Goal: Task Accomplishment & Management: Complete application form

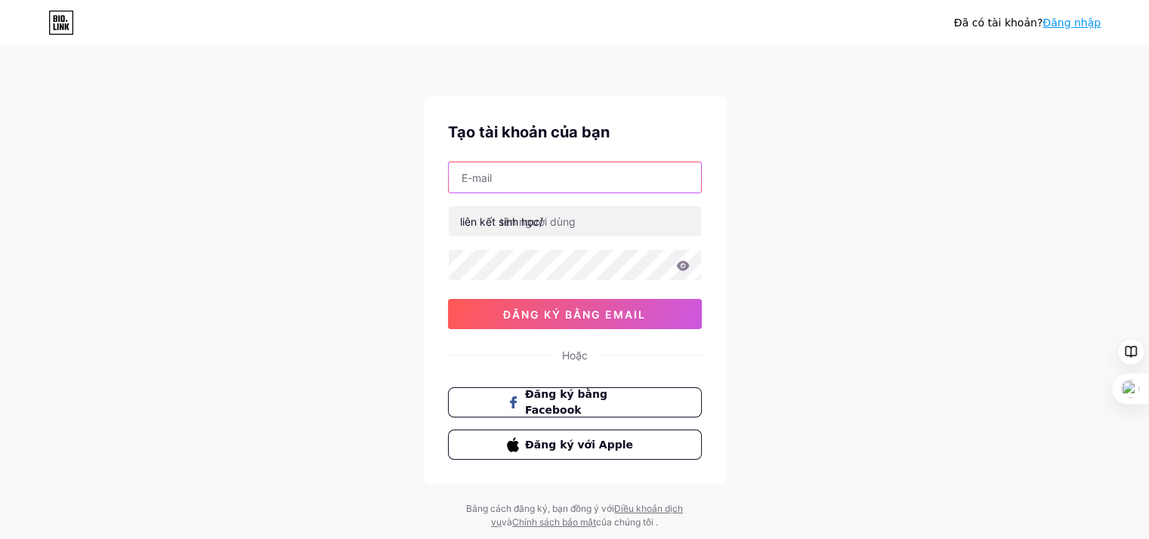
click at [537, 180] on input "text" at bounding box center [575, 177] width 252 height 30
click at [588, 181] on input "text" at bounding box center [575, 177] width 252 height 30
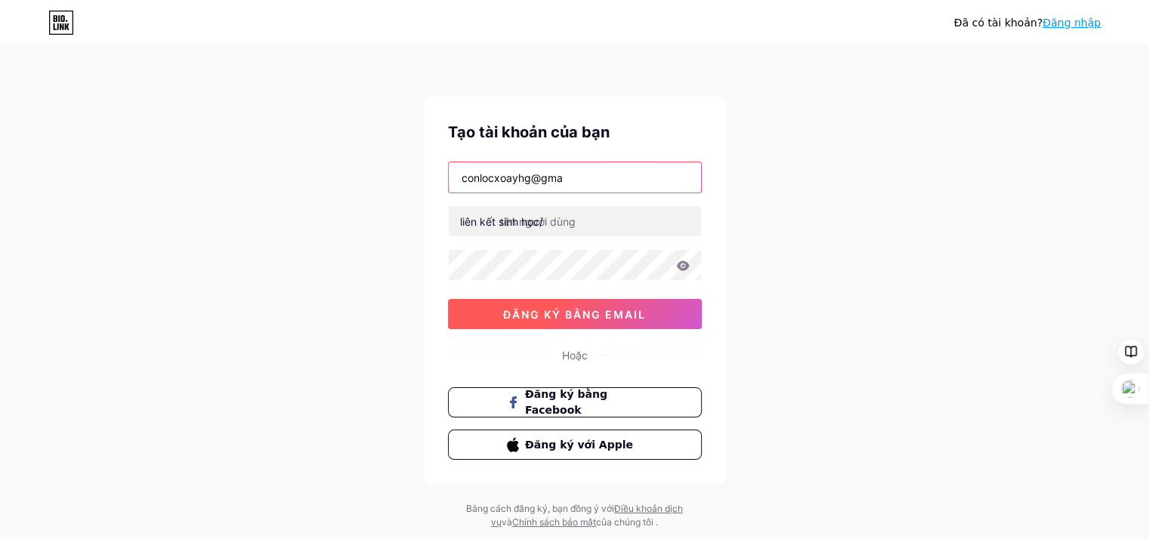
type input "conlocxoayhg@gma"
click at [520, 315] on font "đăng ký bằng email" at bounding box center [574, 314] width 143 height 13
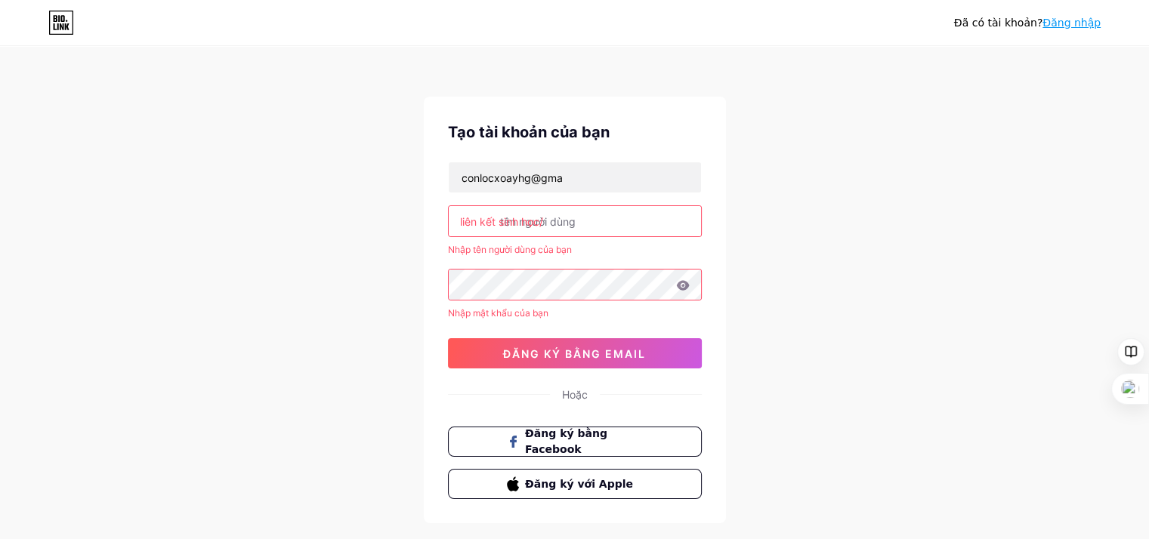
click at [593, 227] on input "text" at bounding box center [575, 221] width 252 height 30
click at [556, 226] on input "text" at bounding box center [575, 221] width 252 height 30
drag, startPoint x: 582, startPoint y: 212, endPoint x: 454, endPoint y: 221, distance: 128.0
click at [454, 221] on input "text" at bounding box center [575, 221] width 252 height 30
click at [571, 227] on input "text" at bounding box center [575, 221] width 252 height 30
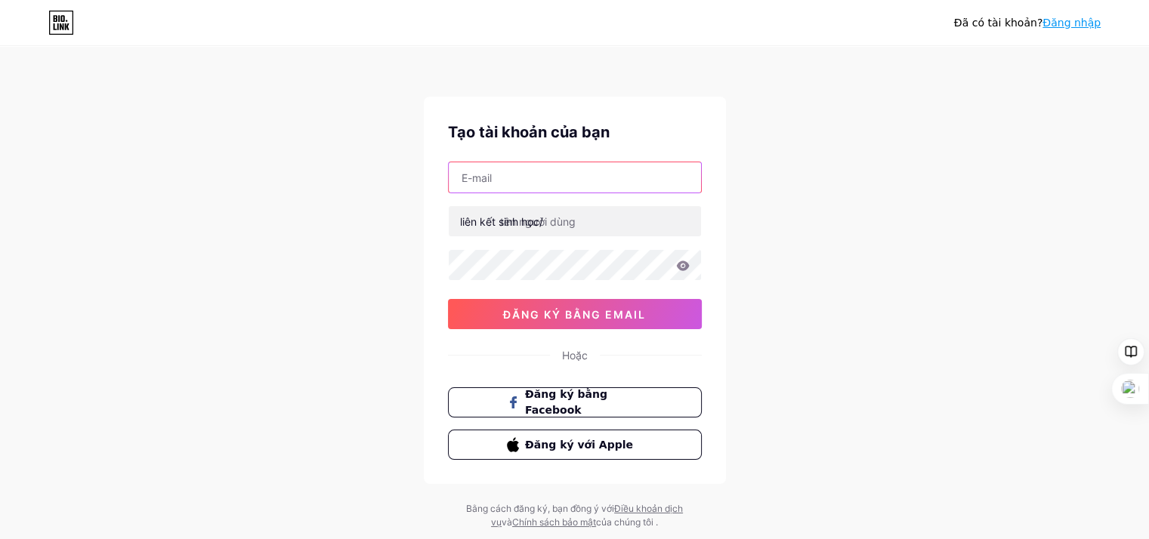
click at [488, 172] on input "text" at bounding box center [575, 177] width 252 height 30
type input "conlocxoayhg@gmail.com"
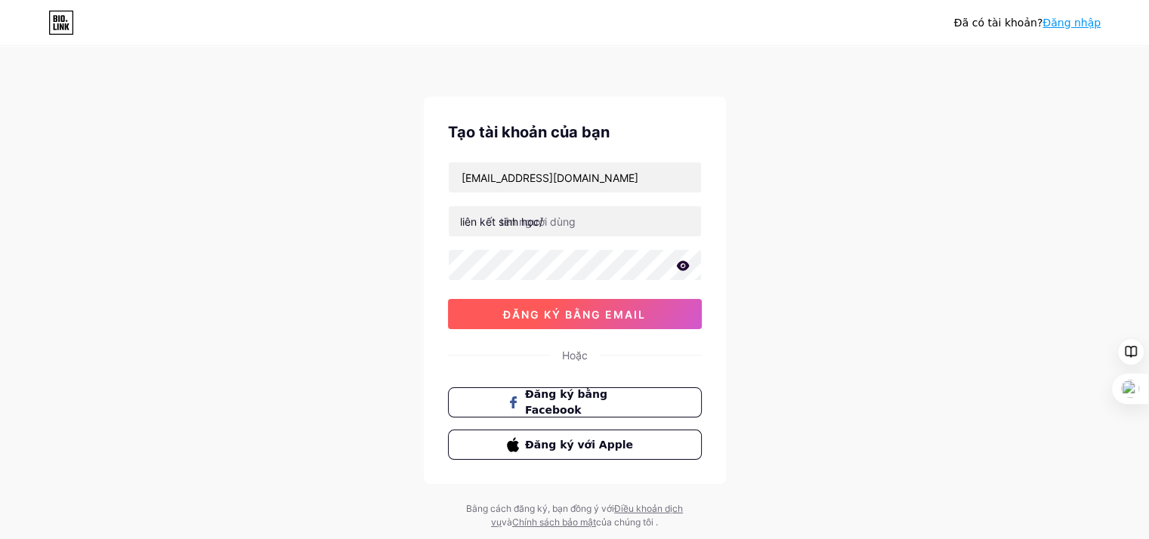
click at [481, 309] on button "đăng ký bằng email" at bounding box center [575, 314] width 254 height 30
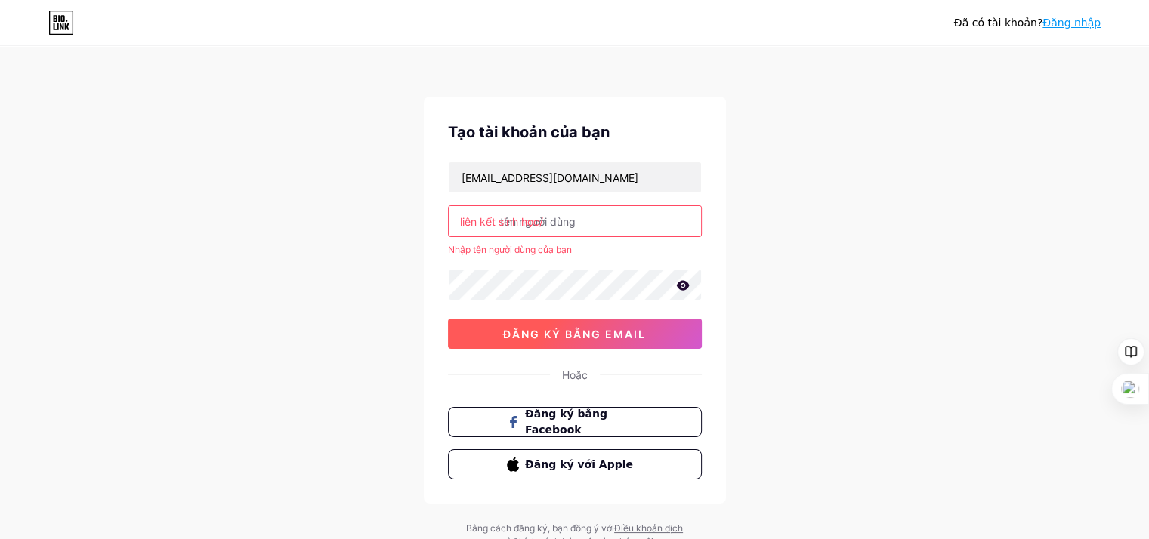
click at [588, 338] on font "đăng ký bằng email" at bounding box center [574, 334] width 143 height 13
click at [597, 224] on input "text" at bounding box center [575, 221] width 252 height 30
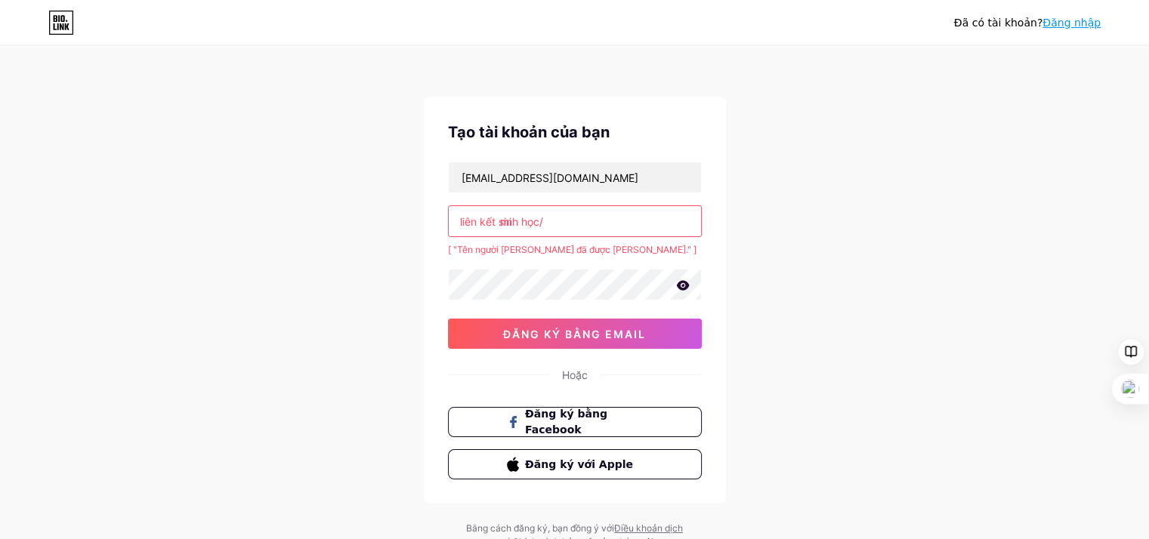
type input "m"
click at [566, 333] on font "đăng ký bằng email" at bounding box center [574, 334] width 143 height 13
click at [584, 224] on input "minh" at bounding box center [575, 221] width 252 height 30
drag, startPoint x: 576, startPoint y: 224, endPoint x: 468, endPoint y: 226, distance: 108.1
click at [468, 226] on div "liên kết sinh học/ minh" at bounding box center [575, 222] width 254 height 32
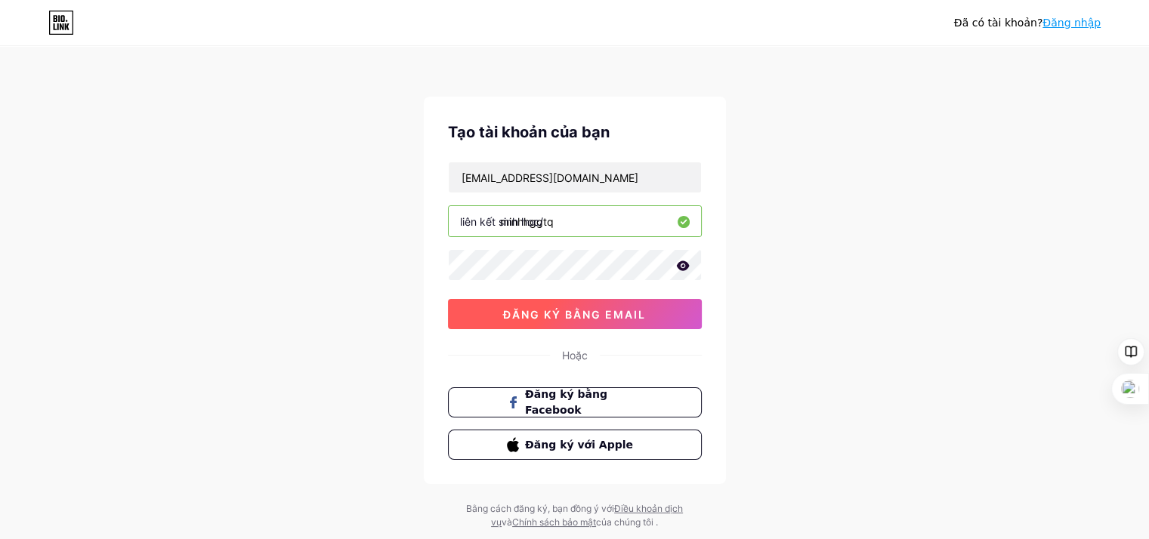
click at [562, 311] on font "đăng ký bằng email" at bounding box center [574, 314] width 143 height 13
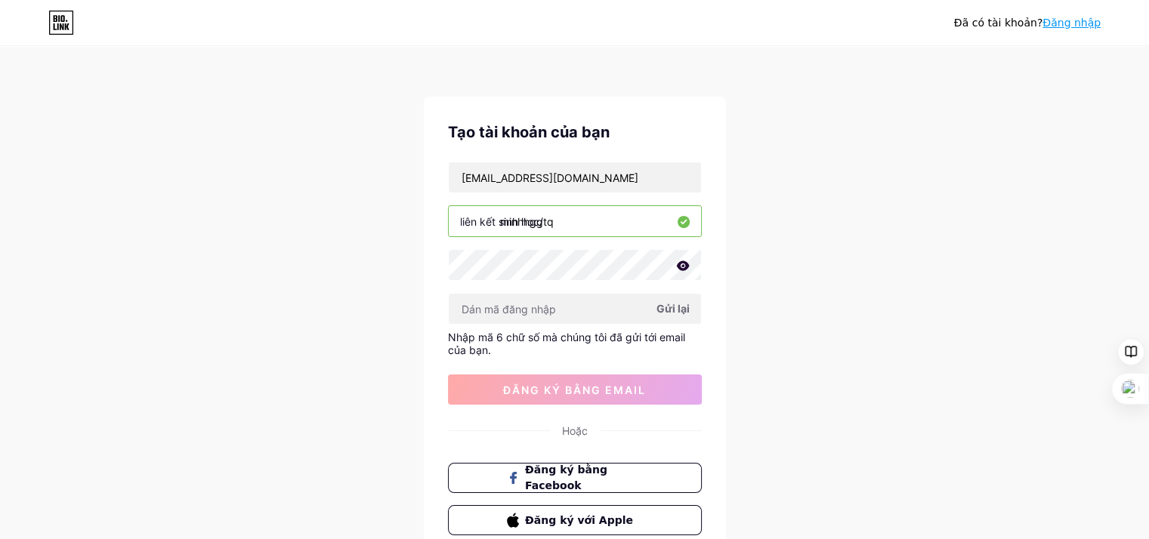
click at [682, 308] on font "Gửi lại" at bounding box center [673, 308] width 33 height 13
click at [682, 268] on icon at bounding box center [682, 266] width 13 height 10
click at [673, 308] on font "Gửi lại" at bounding box center [673, 308] width 33 height 13
click at [478, 178] on input "[EMAIL_ADDRESS][DOMAIN_NAME]" at bounding box center [575, 177] width 252 height 30
click at [493, 178] on input "[EMAIL_ADDRESS][DOMAIN_NAME]" at bounding box center [575, 177] width 252 height 30
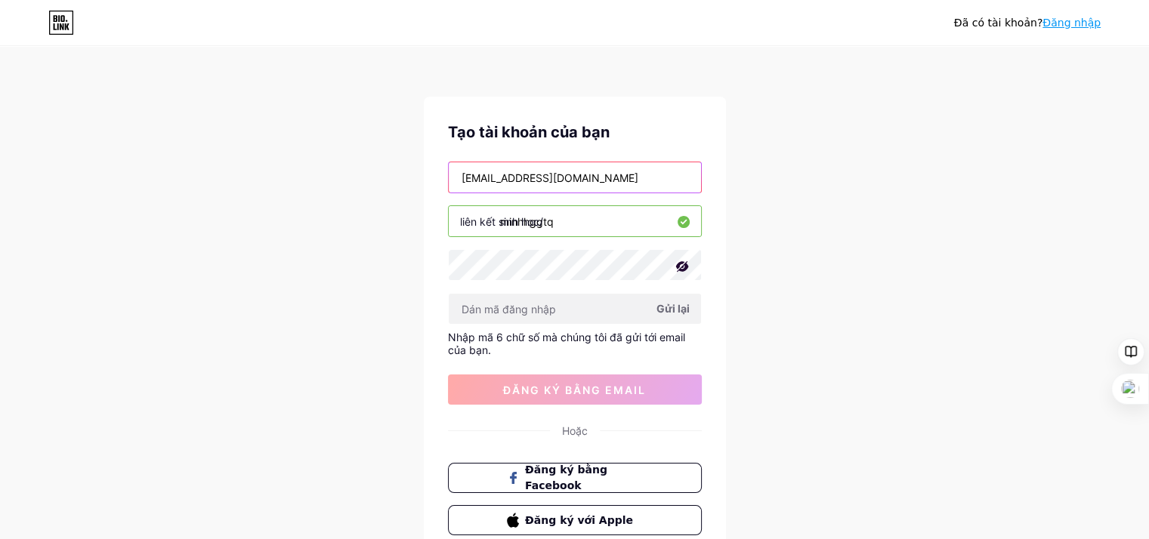
click at [518, 178] on input "[EMAIL_ADDRESS][DOMAIN_NAME]" at bounding box center [575, 177] width 252 height 30
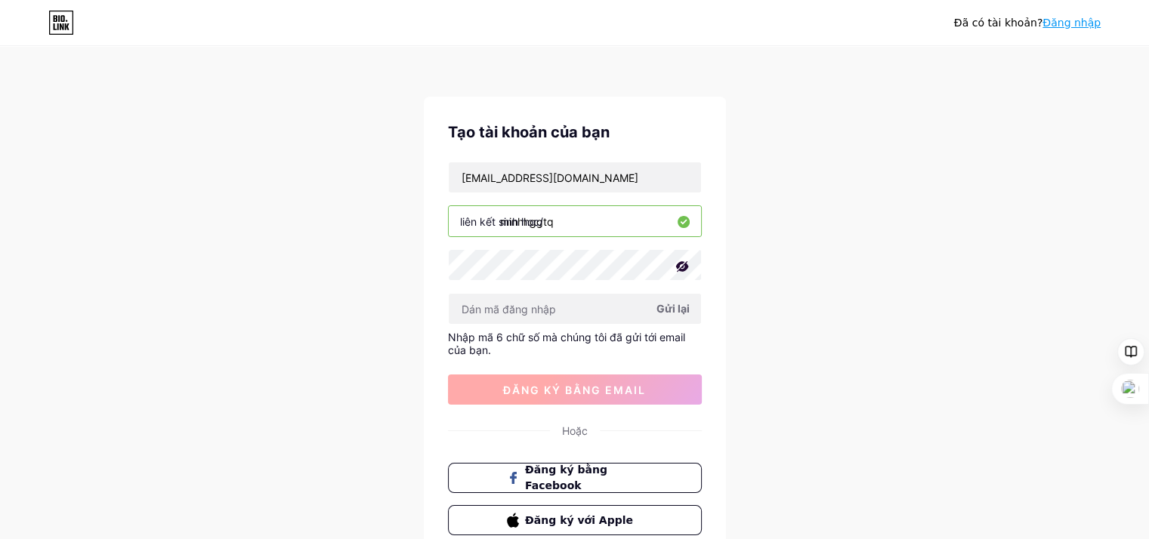
click at [577, 391] on font "đăng ký bằng email" at bounding box center [574, 390] width 143 height 13
click at [672, 309] on font "Gửi lại" at bounding box center [673, 308] width 33 height 13
click at [629, 225] on input "minhhggtq" at bounding box center [575, 221] width 252 height 30
type input "m"
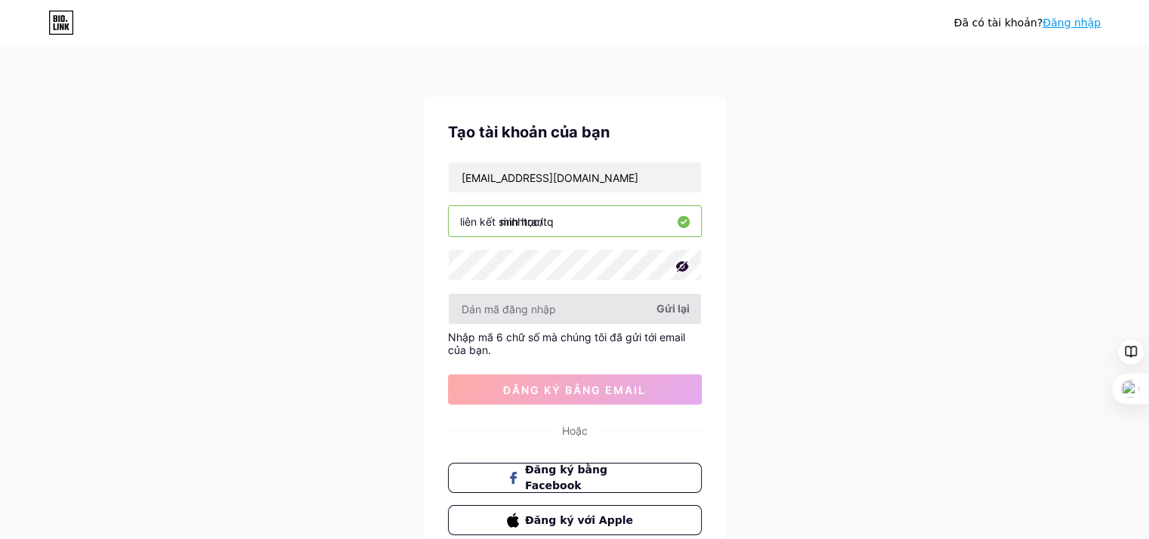
type input "minhtrantq"
click at [608, 304] on input "text" at bounding box center [575, 309] width 252 height 30
click at [672, 309] on font "Gửi lại" at bounding box center [673, 308] width 33 height 13
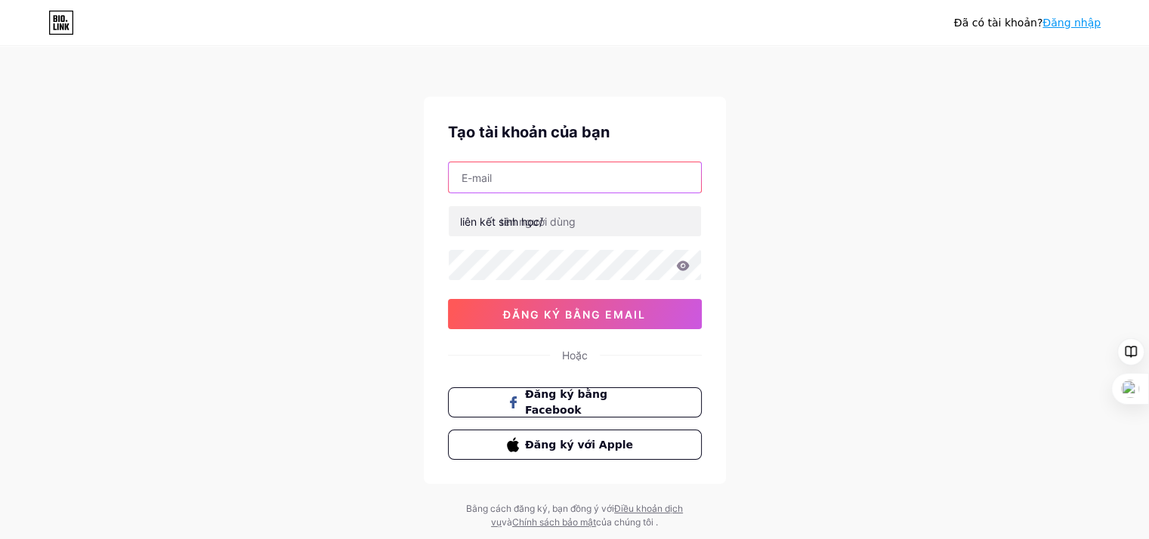
click at [608, 184] on input "text" at bounding box center [575, 177] width 252 height 30
click at [611, 183] on input "text" at bounding box center [575, 177] width 252 height 30
type input "[EMAIL_ADDRESS][DOMAIN_NAME]"
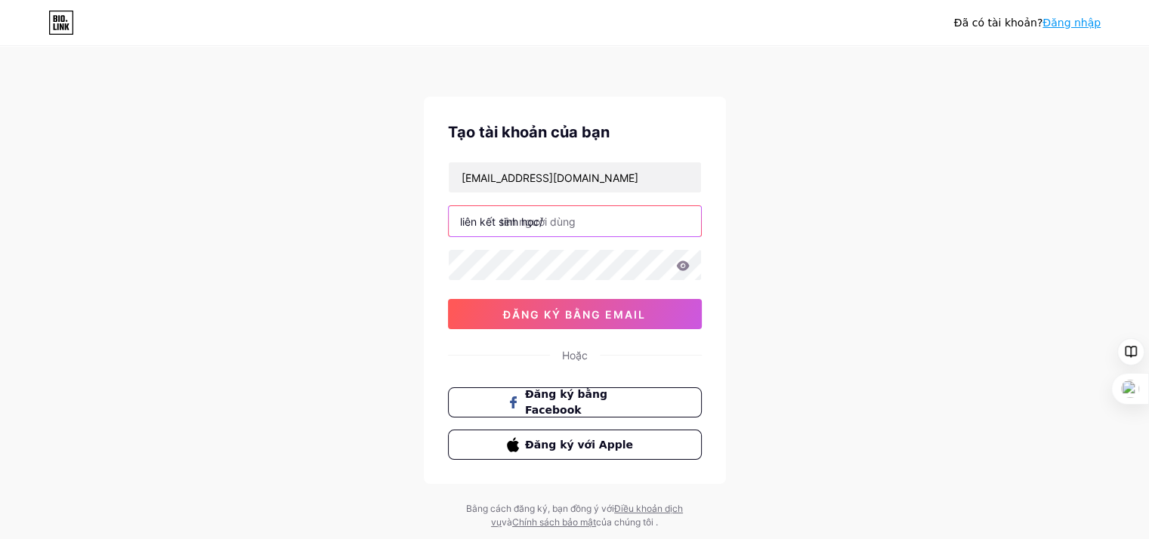
click at [601, 230] on input "text" at bounding box center [575, 221] width 252 height 30
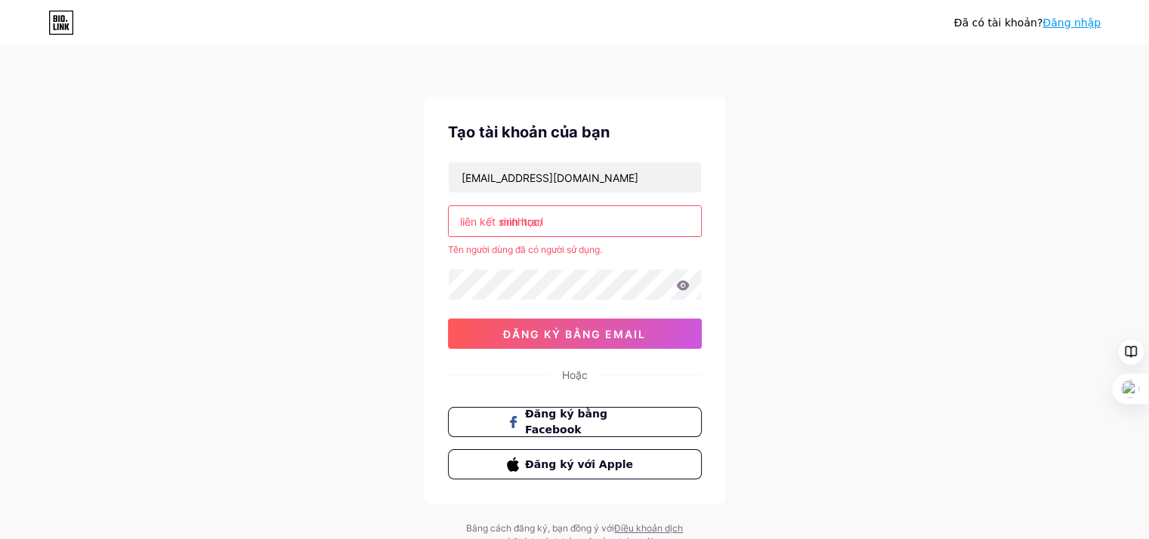
type input "minhtran"
click at [1084, 17] on font "Đăng nhập" at bounding box center [1072, 23] width 58 height 12
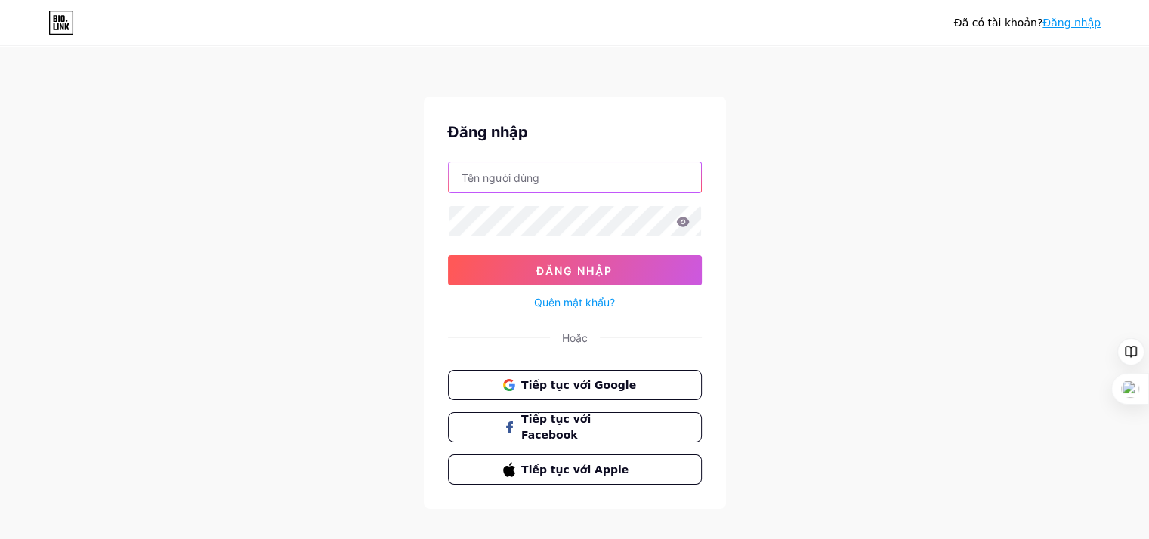
click at [552, 172] on input "text" at bounding box center [575, 177] width 252 height 30
type input "[EMAIL_ADDRESS][DOMAIN_NAME]"
click at [1051, 182] on div "Đã có tài khoản? Đăng nhập Đăng nhập conlocxoayhg@gmail.com Đăng nhập Quên mật …" at bounding box center [574, 279] width 1149 height 558
click at [682, 226] on icon at bounding box center [682, 222] width 13 height 10
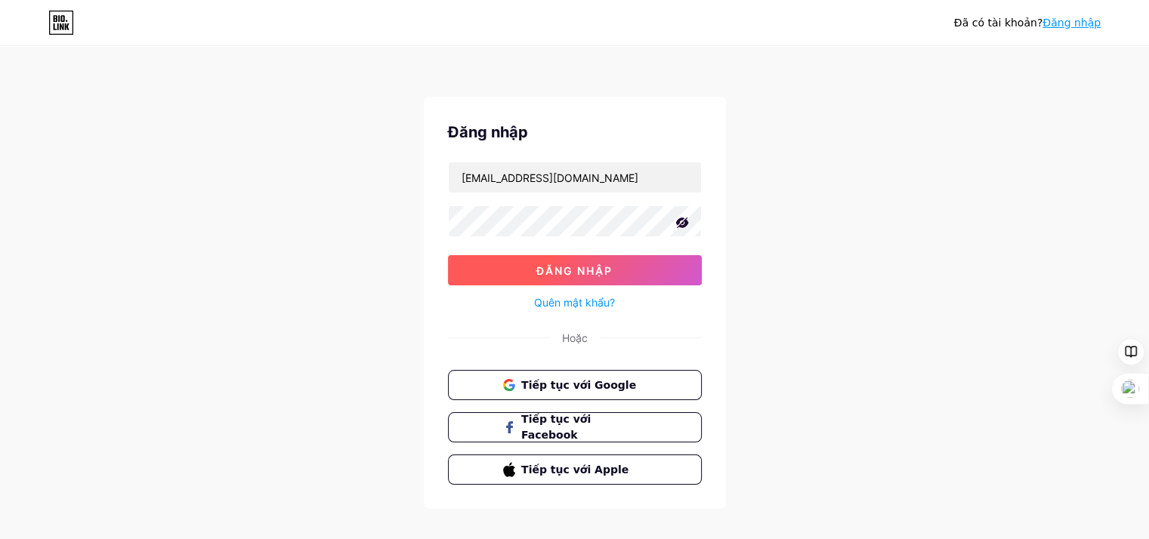
click at [531, 274] on button "Đăng nhập" at bounding box center [575, 270] width 254 height 30
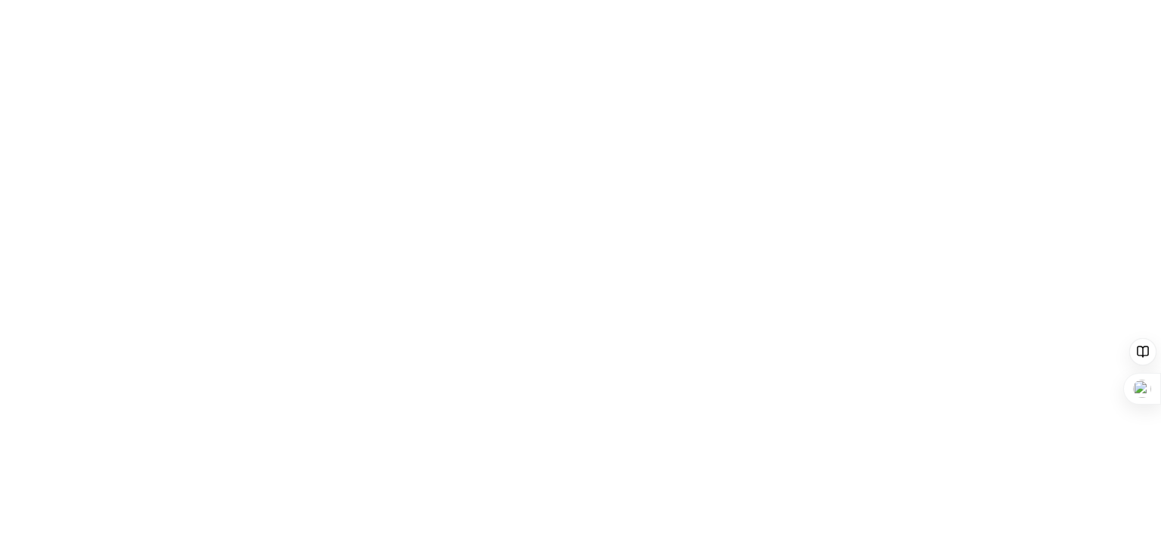
click at [583, 0] on html "Văn bản gốc Đánh giá bản dịch này Ý kiến phản hồi của bạn sẽ được dùng để góp p…" at bounding box center [580, 0] width 1161 height 0
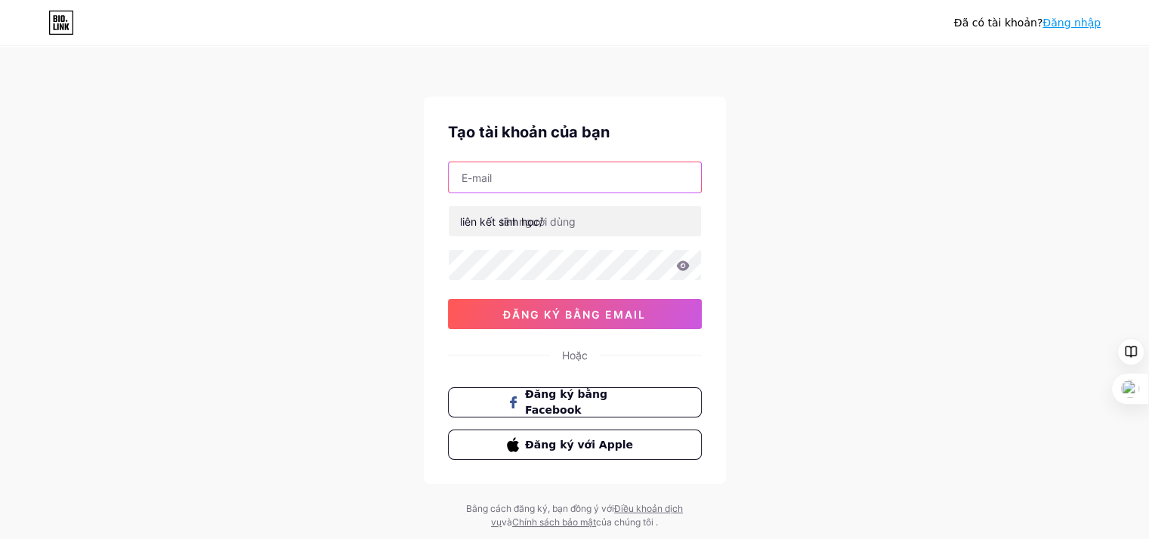
click at [585, 175] on input "text" at bounding box center [575, 177] width 252 height 30
type input "[EMAIL_ADDRESS][DOMAIN_NAME]"
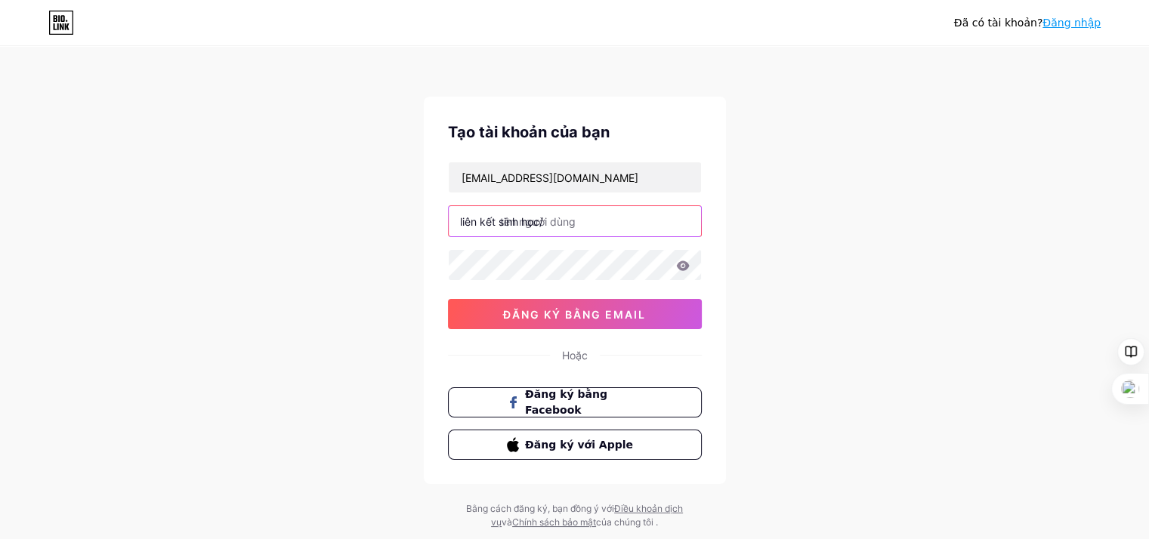
click at [549, 218] on input "text" at bounding box center [575, 221] width 252 height 30
type input "minhtranhgg"
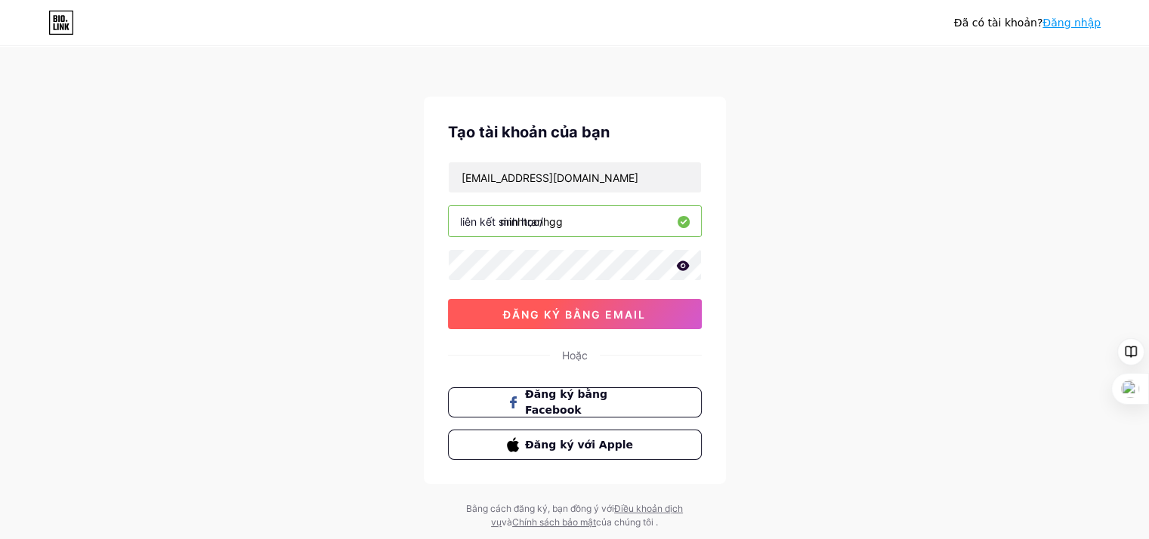
click at [493, 320] on button "đăng ký bằng email" at bounding box center [575, 314] width 254 height 30
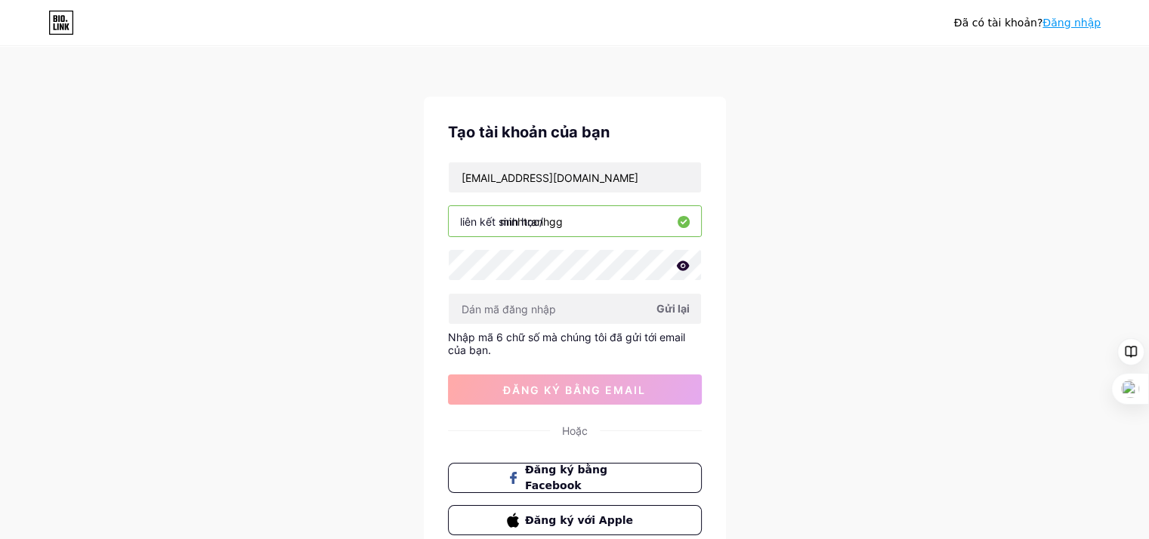
click at [642, 340] on font "Nhập mã 6 chữ số mà chúng tôi đã gửi tới email của bạn." at bounding box center [566, 344] width 237 height 26
click at [588, 342] on font "Nhập mã 6 chữ số mà chúng tôi đã gửi tới email của bạn." at bounding box center [566, 344] width 237 height 26
